Goal: Information Seeking & Learning: Learn about a topic

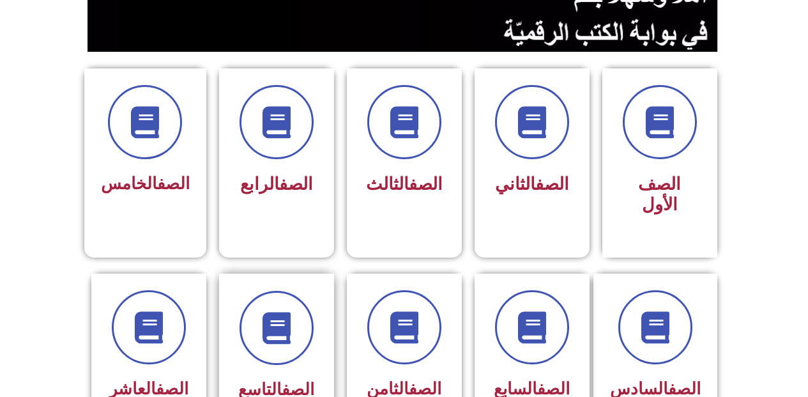
scroll to position [383, 0]
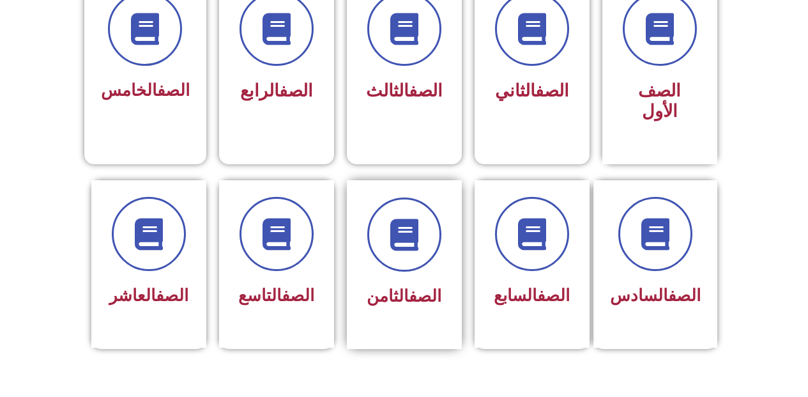
click at [365, 241] on div at bounding box center [404, 234] width 80 height 74
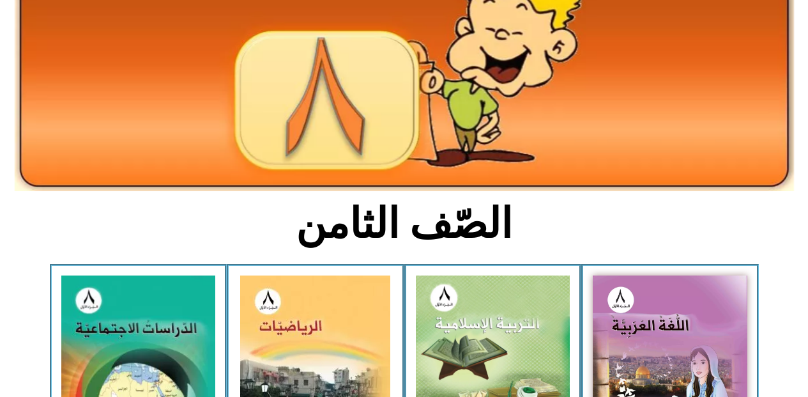
scroll to position [192, 0]
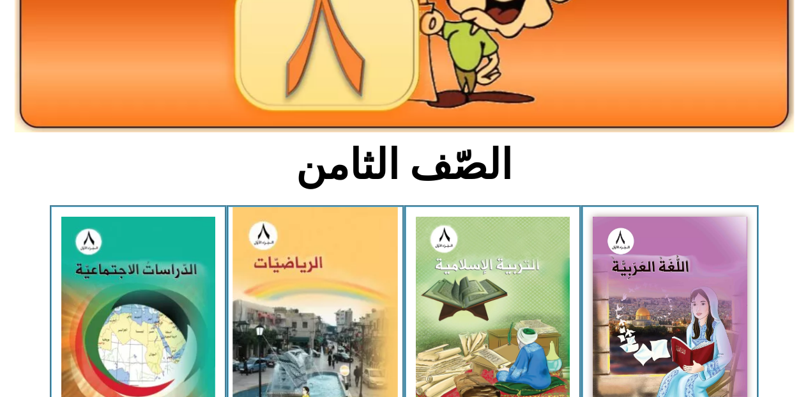
click at [365, 303] on img at bounding box center [315, 312] width 165 height 211
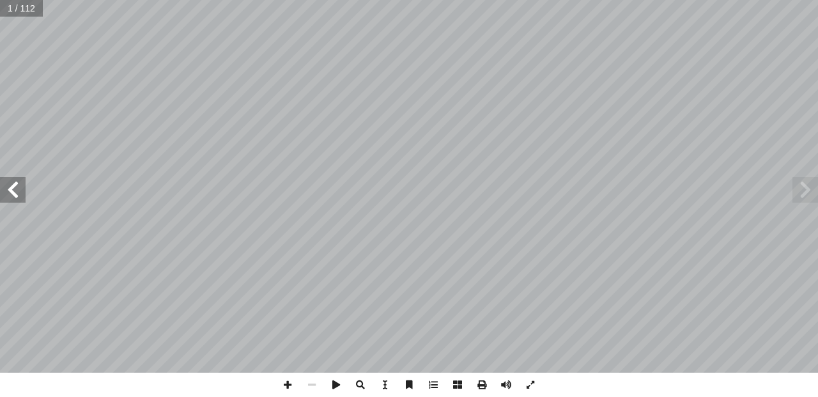
click at [11, 197] on span at bounding box center [13, 190] width 26 height 26
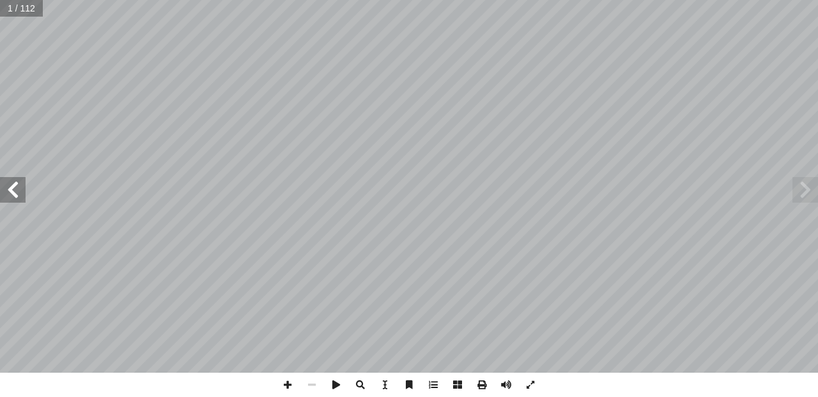
click at [11, 197] on span at bounding box center [13, 190] width 26 height 26
click at [502, 383] on span at bounding box center [506, 384] width 24 height 24
click at [16, 184] on span at bounding box center [13, 190] width 26 height 26
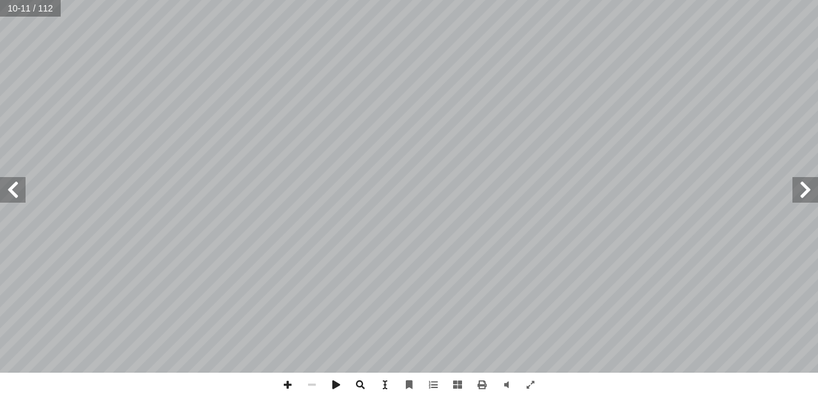
click at [16, 184] on span at bounding box center [13, 190] width 26 height 26
click at [16, 183] on span at bounding box center [13, 190] width 26 height 26
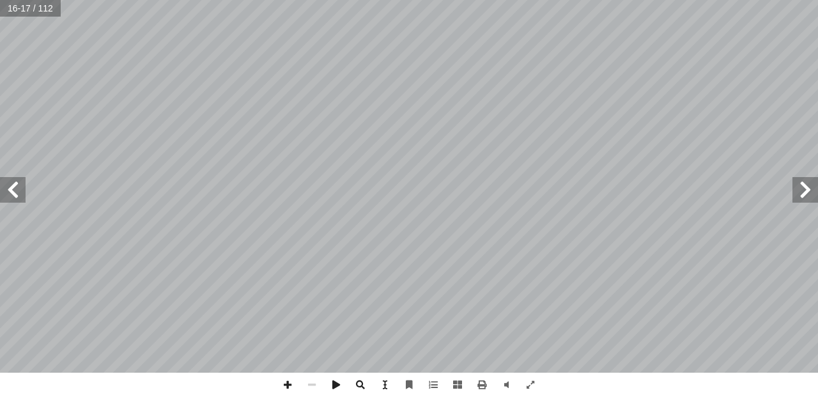
click at [22, 196] on span at bounding box center [13, 190] width 26 height 26
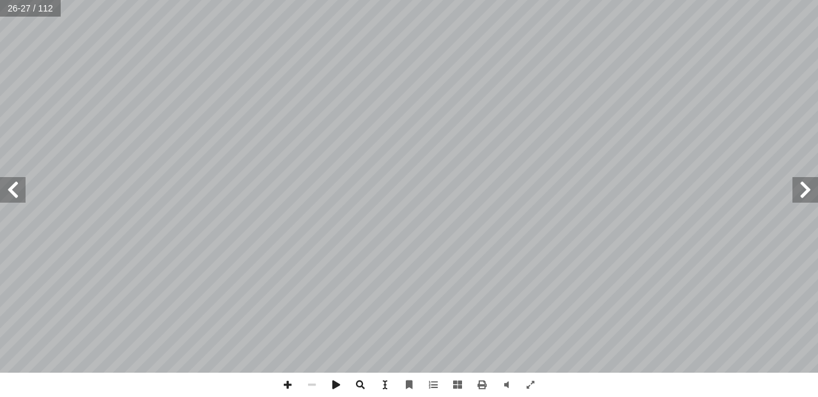
click at [22, 195] on span at bounding box center [13, 190] width 26 height 26
click at [794, 190] on span at bounding box center [805, 190] width 26 height 26
click at [282, 380] on span at bounding box center [287, 384] width 24 height 24
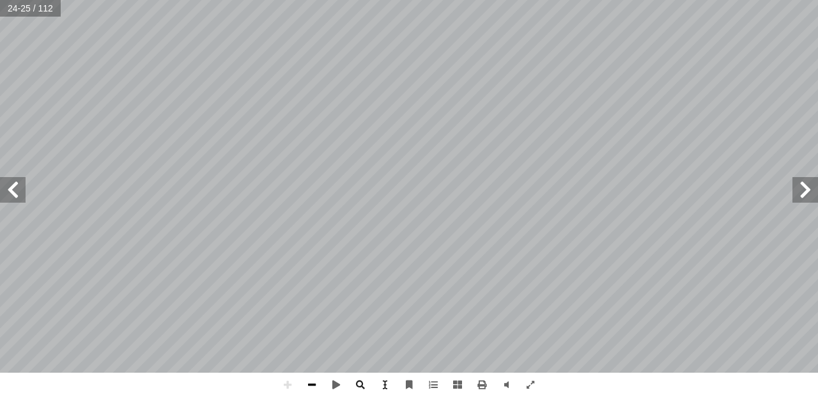
drag, startPoint x: 317, startPoint y: 385, endPoint x: 322, endPoint y: 374, distance: 11.7
click at [317, 384] on span at bounding box center [312, 384] width 24 height 24
click at [26, 185] on div "20 : نشاط1 ُ لــف أ ا ــطين، وي ْ س َ ل ِ ) فــي ف ِ ار ّ ــن ُّ لش � ( ِ ــل َ…" at bounding box center [409, 186] width 818 height 372
click at [17, 182] on span at bounding box center [13, 190] width 26 height 26
click at [0, 198] on div "22 : ٥ نشاط تية: آ ل� � ِ رب ّ لض � ِ ات ّ عملي ُ ل ِ م ْ ك أ � 6- = 6-× ١ ، 6-…" at bounding box center [409, 186] width 818 height 372
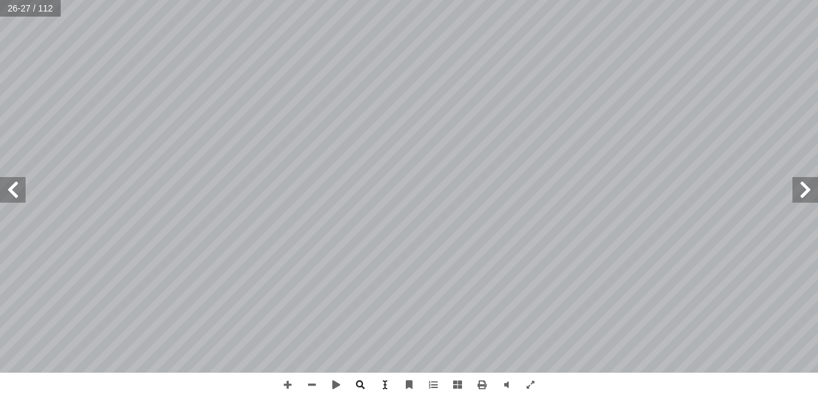
click at [794, 196] on span at bounding box center [805, 190] width 26 height 26
click at [1, 192] on span at bounding box center [13, 190] width 26 height 26
click at [7, 184] on span at bounding box center [13, 190] width 26 height 26
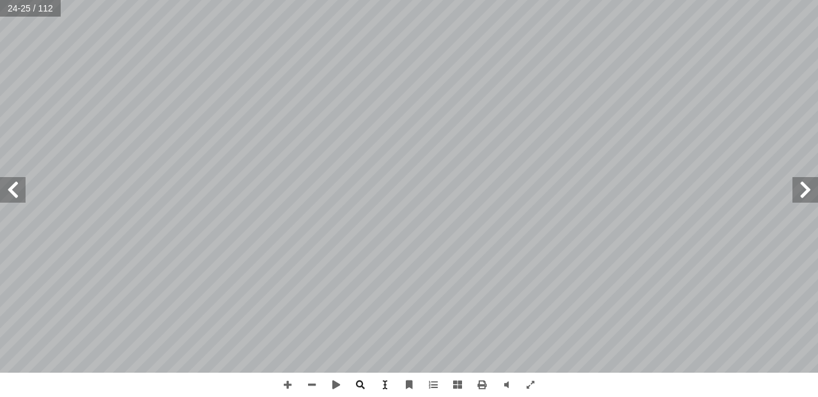
click at [7, 184] on span at bounding box center [13, 190] width 26 height 26
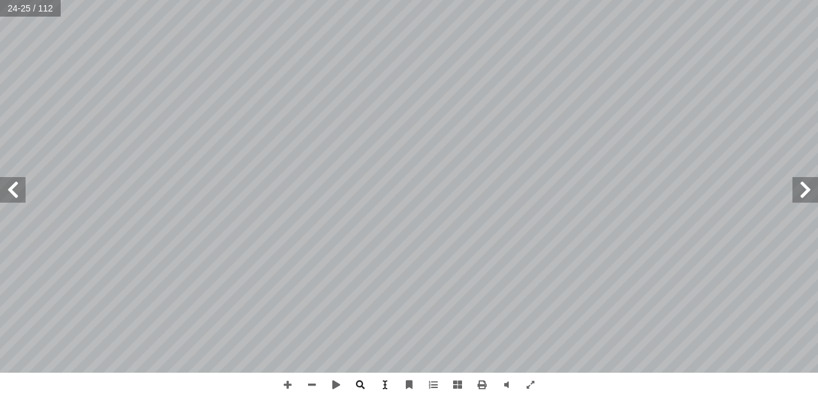
click at [7, 184] on span at bounding box center [13, 190] width 26 height 26
click at [814, 193] on span at bounding box center [805, 190] width 26 height 26
click at [814, 192] on span at bounding box center [805, 190] width 26 height 26
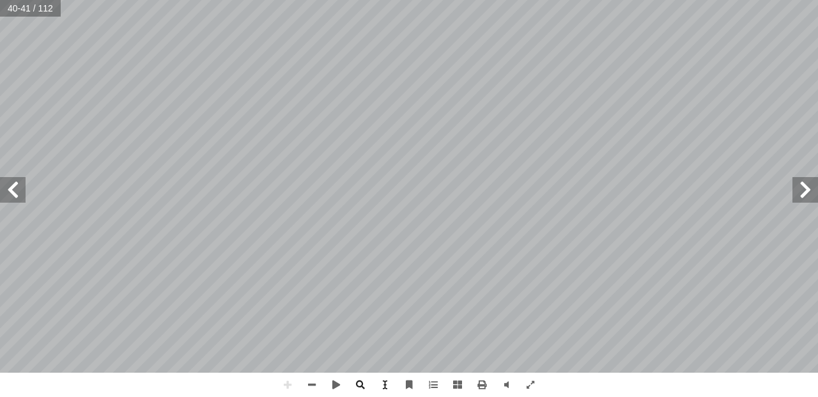
click at [814, 192] on span at bounding box center [805, 190] width 26 height 26
drag, startPoint x: 814, startPoint y: 192, endPoint x: 814, endPoint y: 181, distance: 10.2
click at [814, 188] on span at bounding box center [805, 190] width 26 height 26
click at [813, 179] on span at bounding box center [805, 190] width 26 height 26
click at [812, 179] on span at bounding box center [805, 190] width 26 height 26
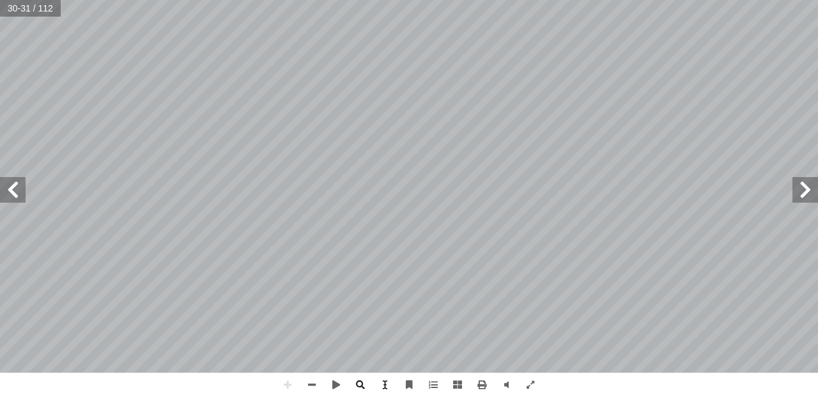
click at [812, 194] on span at bounding box center [805, 190] width 26 height 26
click at [816, 193] on span at bounding box center [805, 190] width 26 height 26
click at [305, 377] on span at bounding box center [312, 384] width 24 height 24
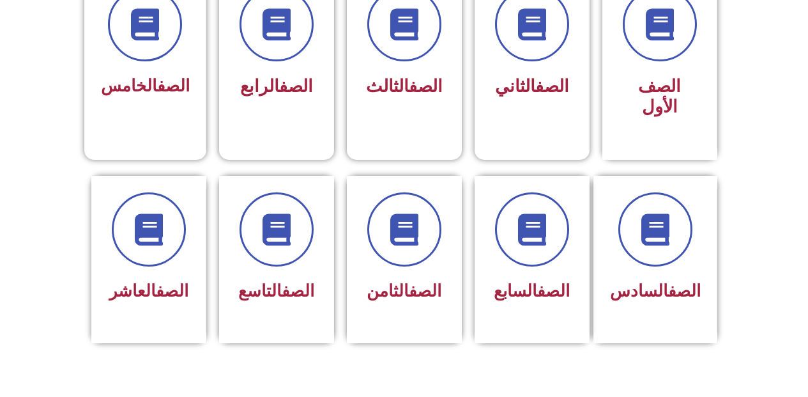
scroll to position [405, 0]
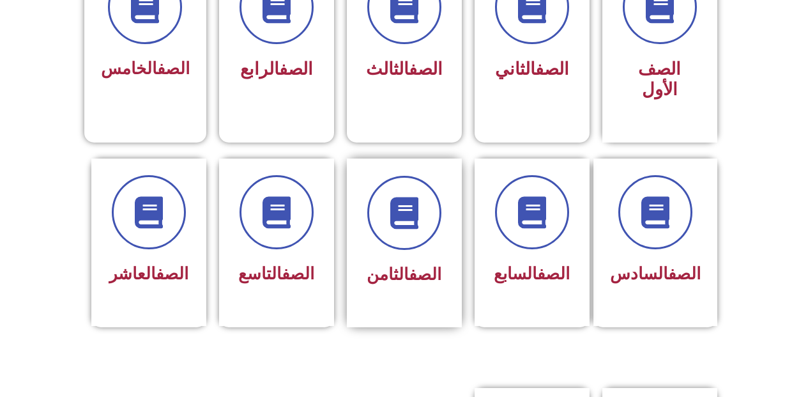
click at [459, 215] on div "الصف الثامن" at bounding box center [404, 242] width 115 height 169
